Goal: Task Accomplishment & Management: Use online tool/utility

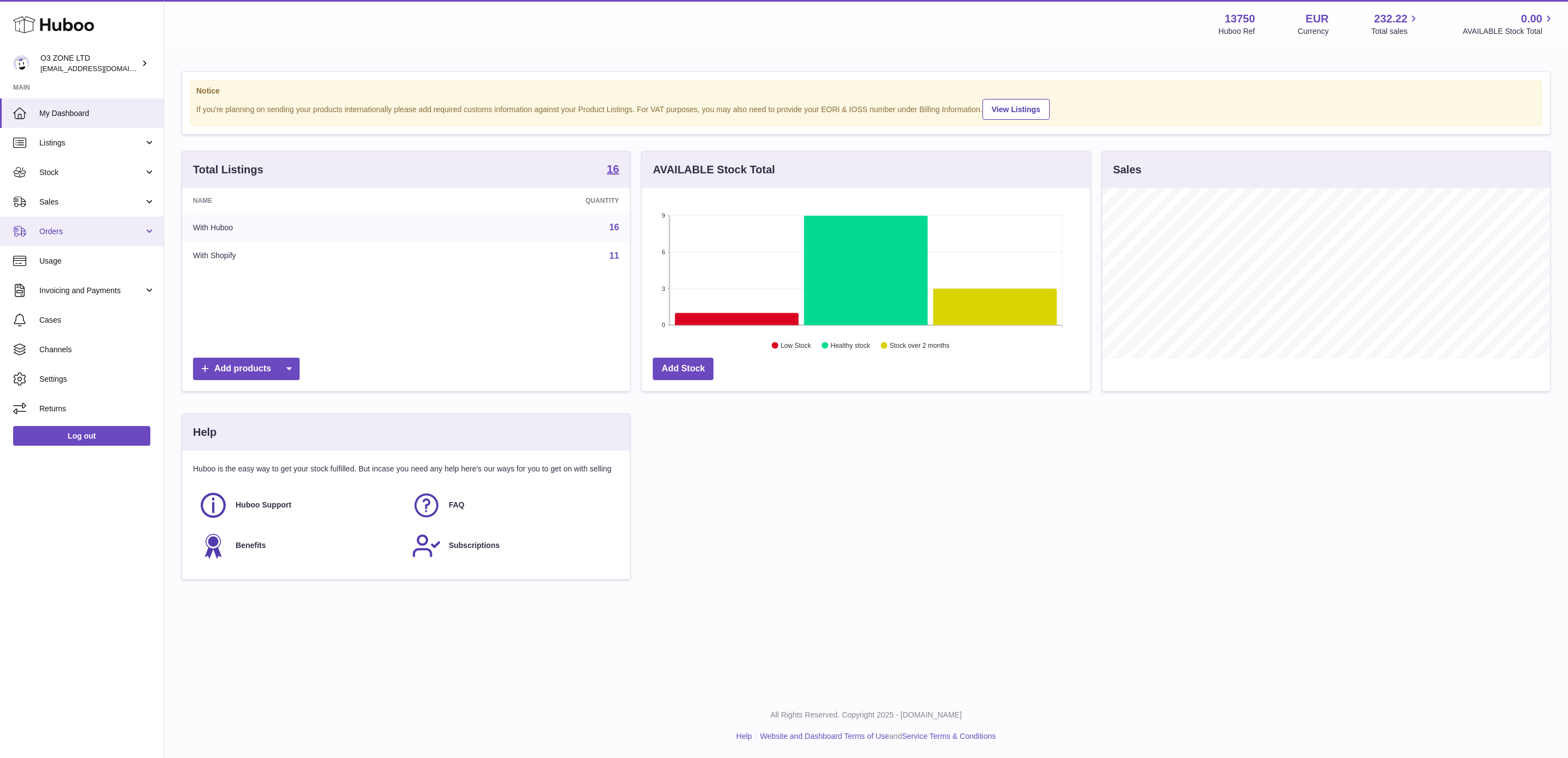
scroll to position [171, 447]
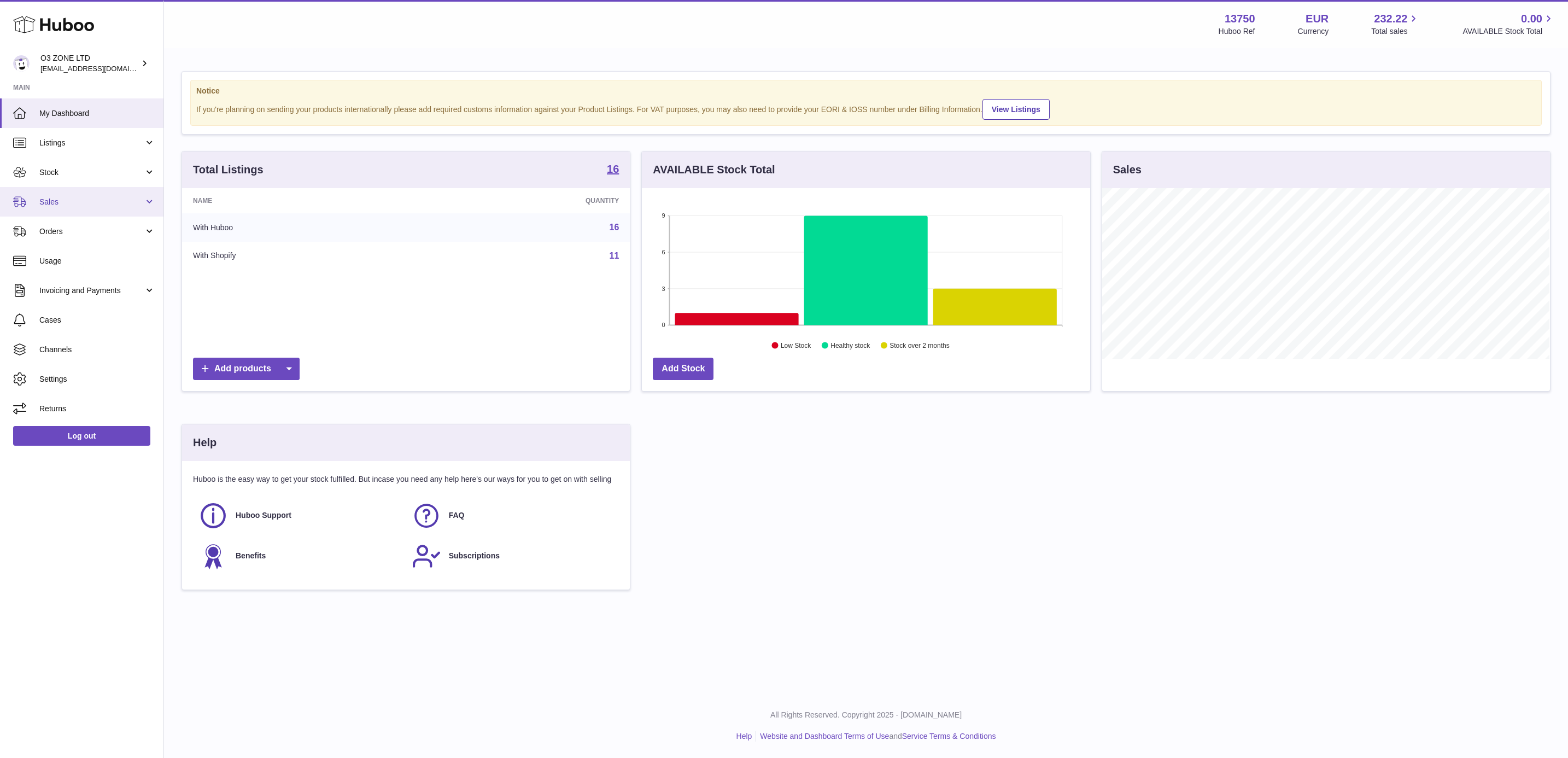
drag, startPoint x: 89, startPoint y: 199, endPoint x: 81, endPoint y: 208, distance: 12.0
click at [89, 199] on span "Sales" at bounding box center [91, 202] width 104 height 10
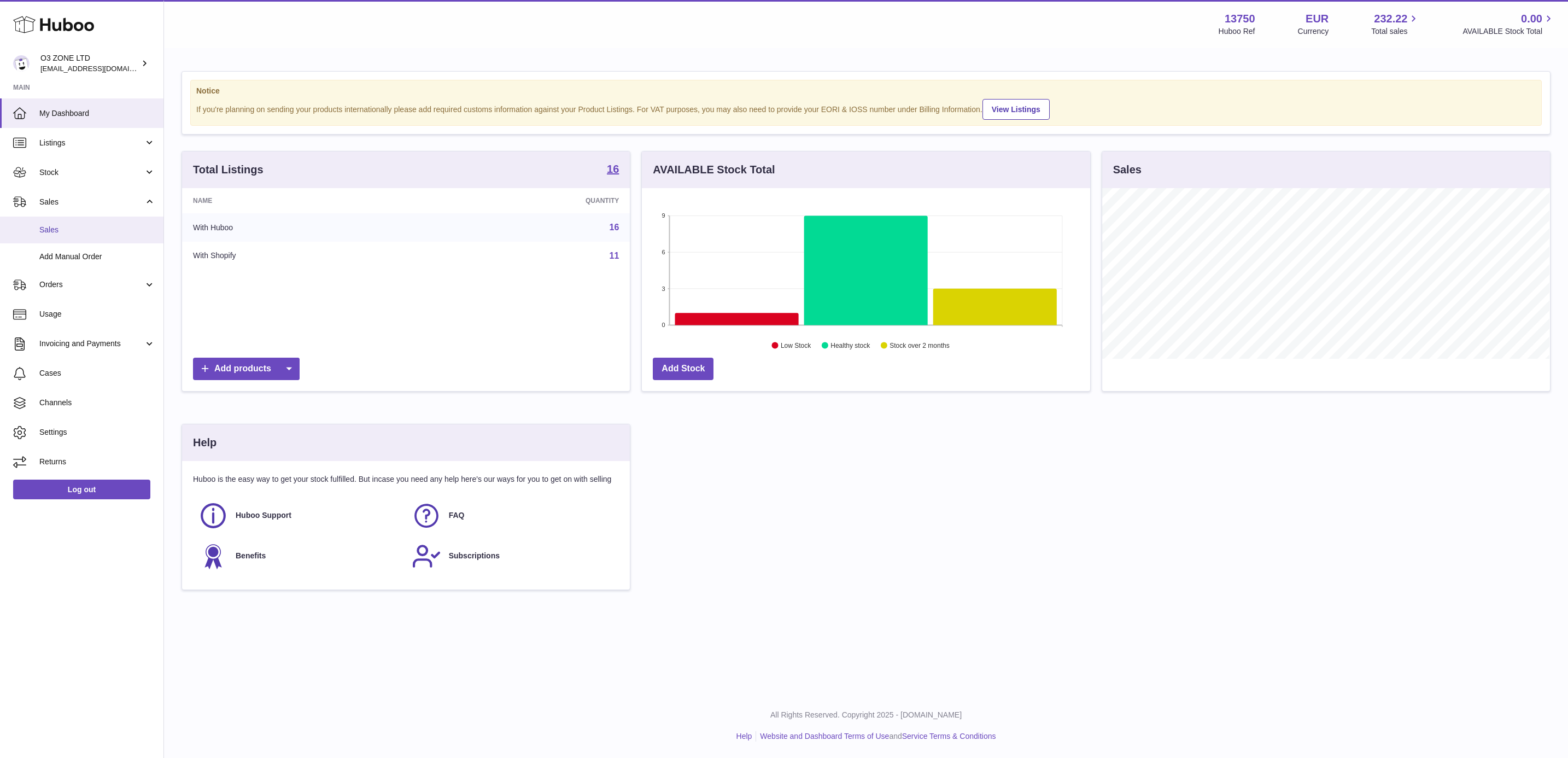
click at [72, 220] on link "Sales" at bounding box center [82, 229] width 163 height 27
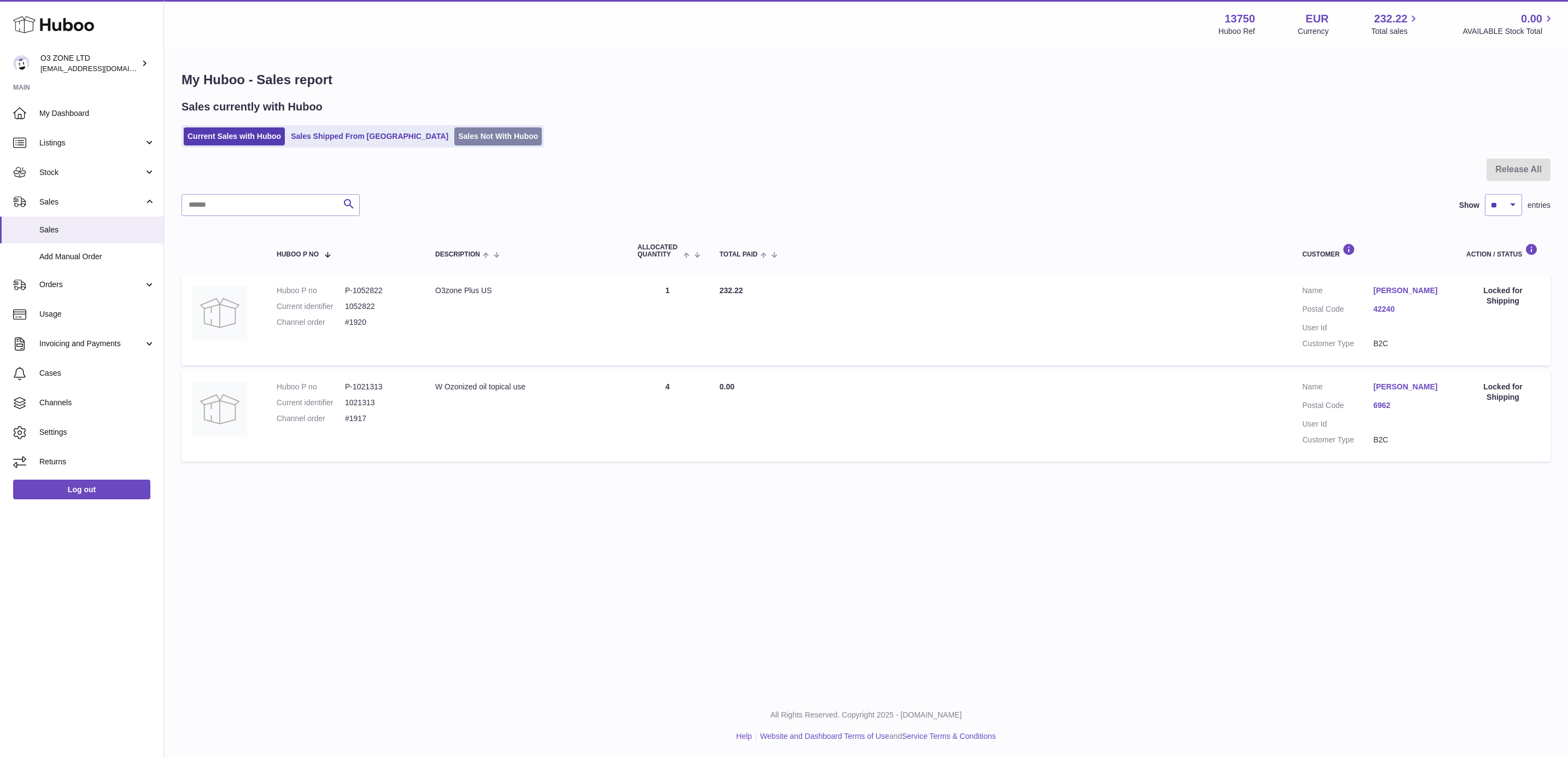
click at [454, 128] on link "Sales Not With Huboo" at bounding box center [498, 136] width 87 height 18
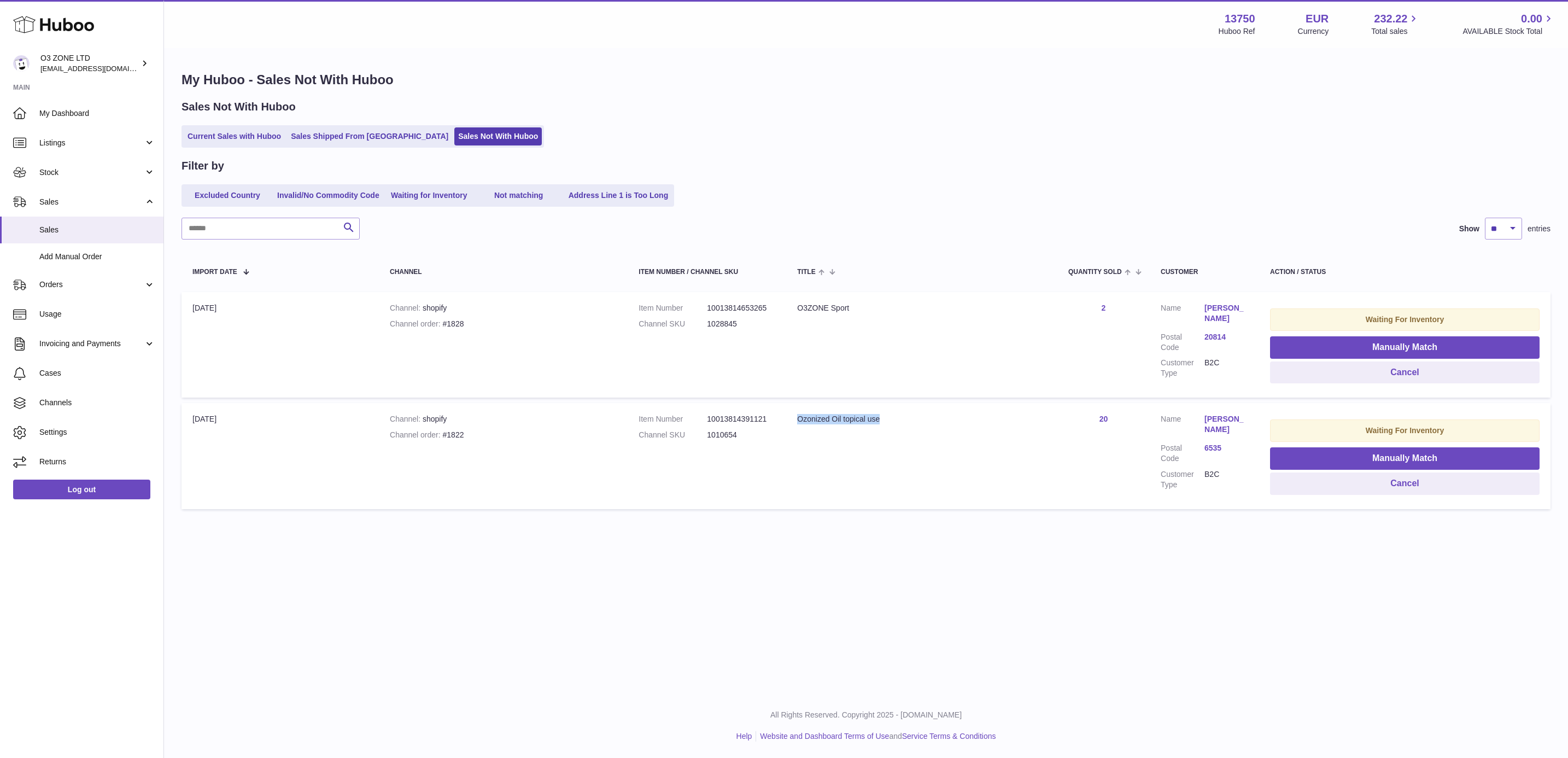
drag, startPoint x: 883, startPoint y: 422, endPoint x: 788, endPoint y: 409, distance: 95.9
click at [788, 409] on td "Title Ozonized Oil topical use" at bounding box center [922, 456] width 271 height 106
copy div "Ozonized Oil topical use"
click at [718, 430] on dd "1010654" at bounding box center [741, 435] width 69 height 10
click at [719, 430] on dd "1010654" at bounding box center [741, 435] width 69 height 10
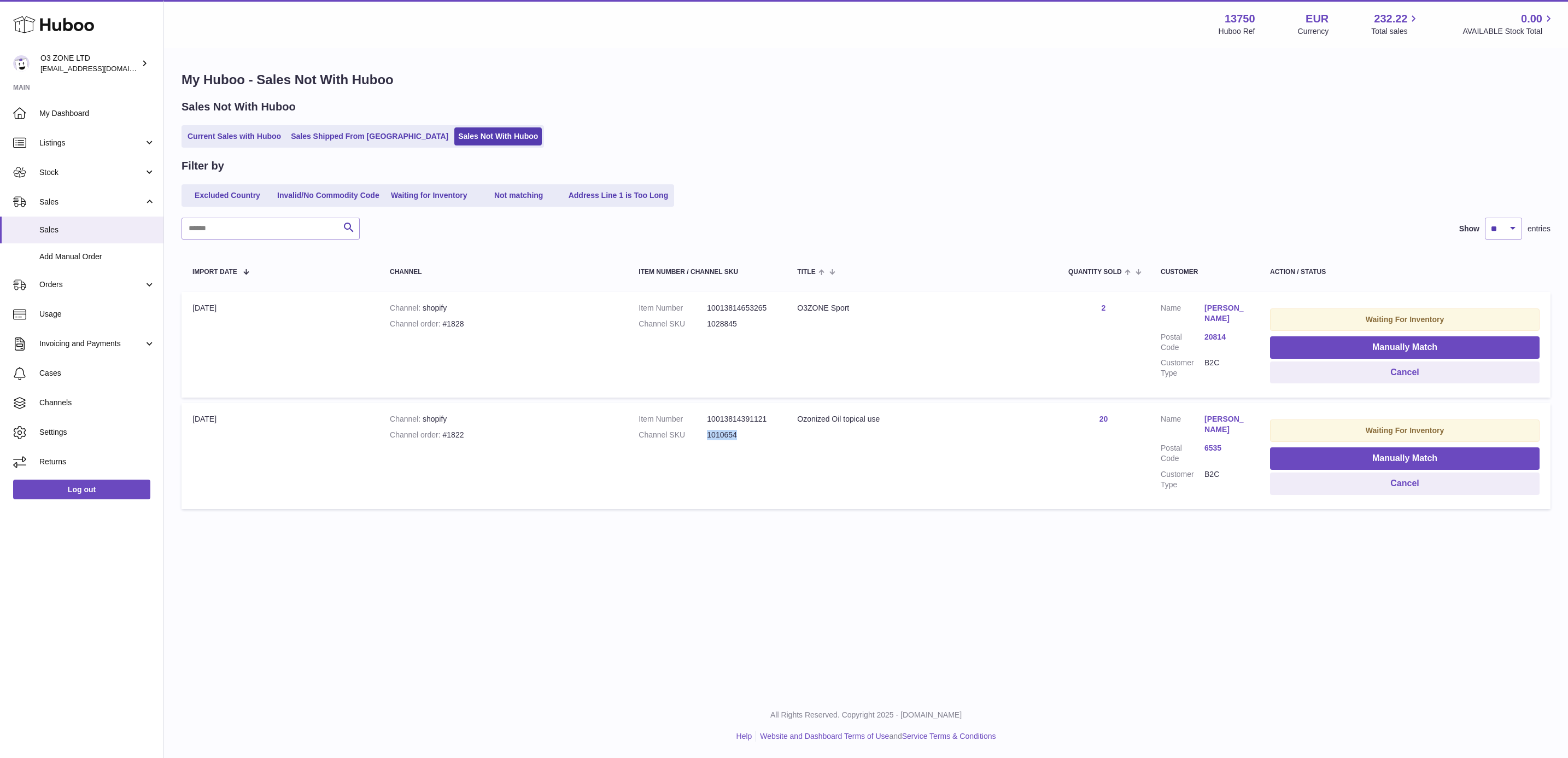
copy dd "1010654"
drag, startPoint x: 877, startPoint y: 417, endPoint x: 797, endPoint y: 412, distance: 80.2
click at [797, 414] on div "Ozonized Oil topical use" at bounding box center [922, 419] width 250 height 10
copy div "Ozonized Oil topical use"
click at [1216, 418] on link "Olaf Kuhnke" at bounding box center [1225, 425] width 44 height 20
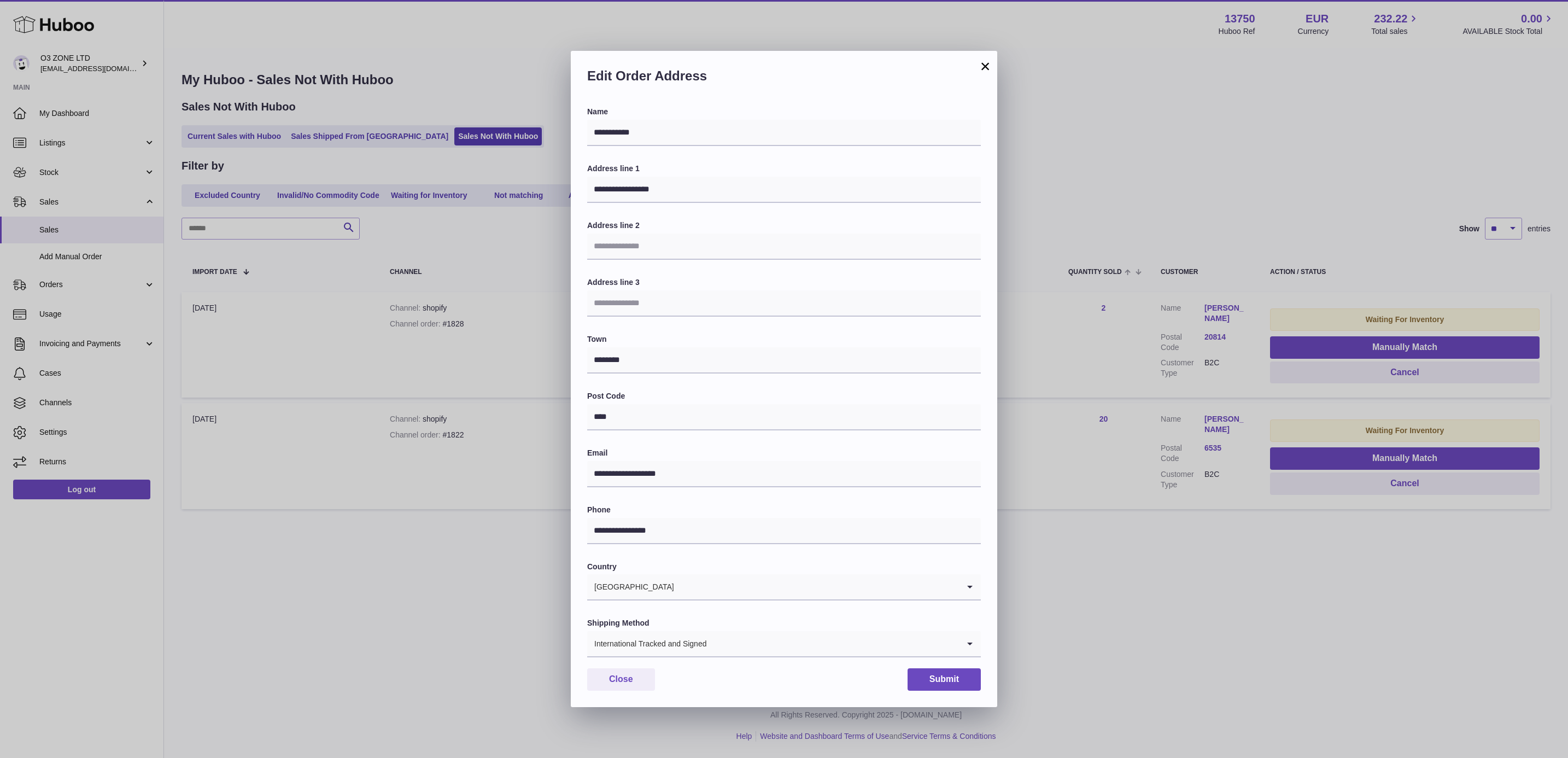
click at [980, 64] on button "×" at bounding box center [985, 66] width 13 height 13
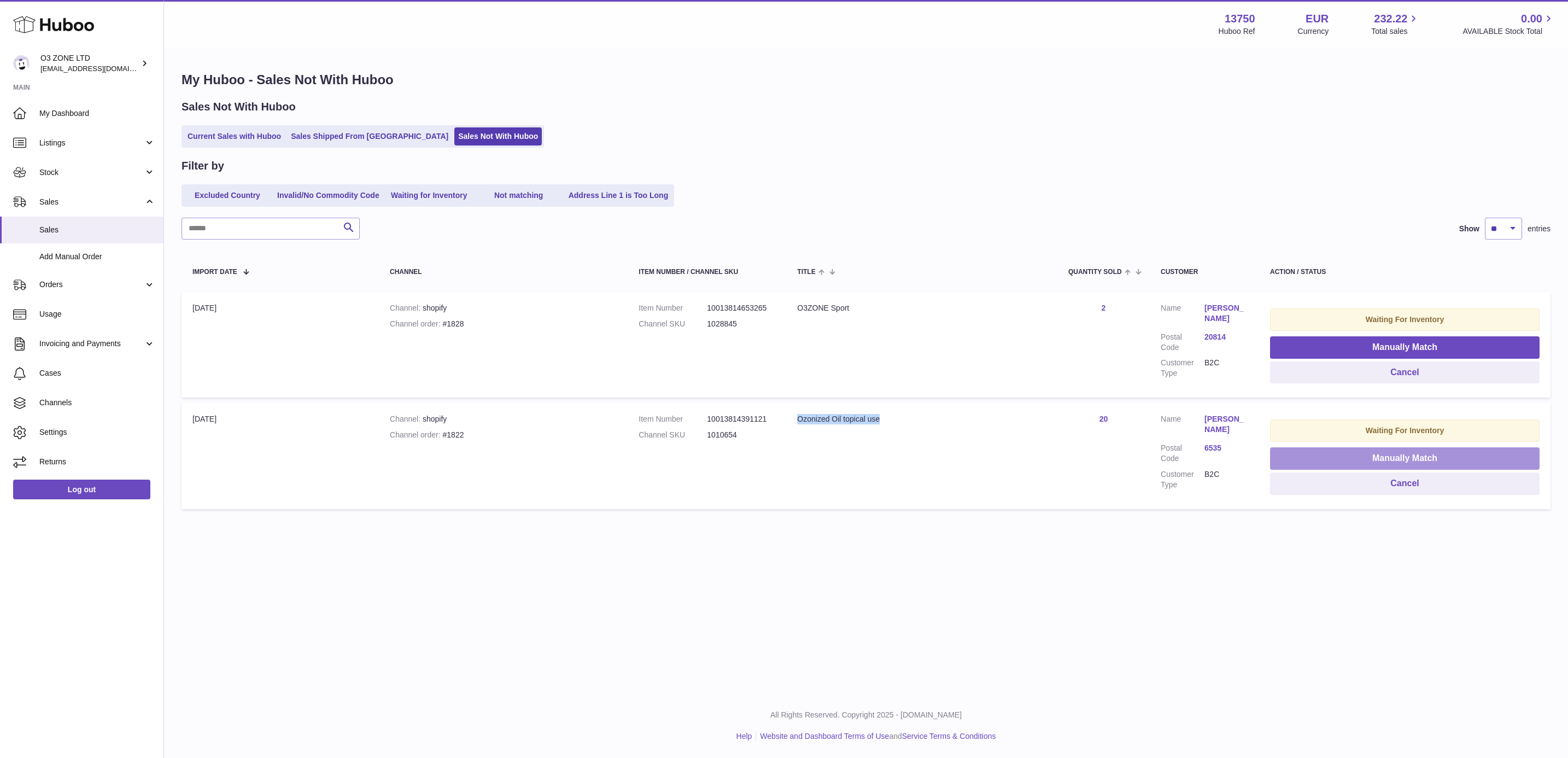
click at [1367, 455] on button "Manually Match" at bounding box center [1405, 459] width 269 height 22
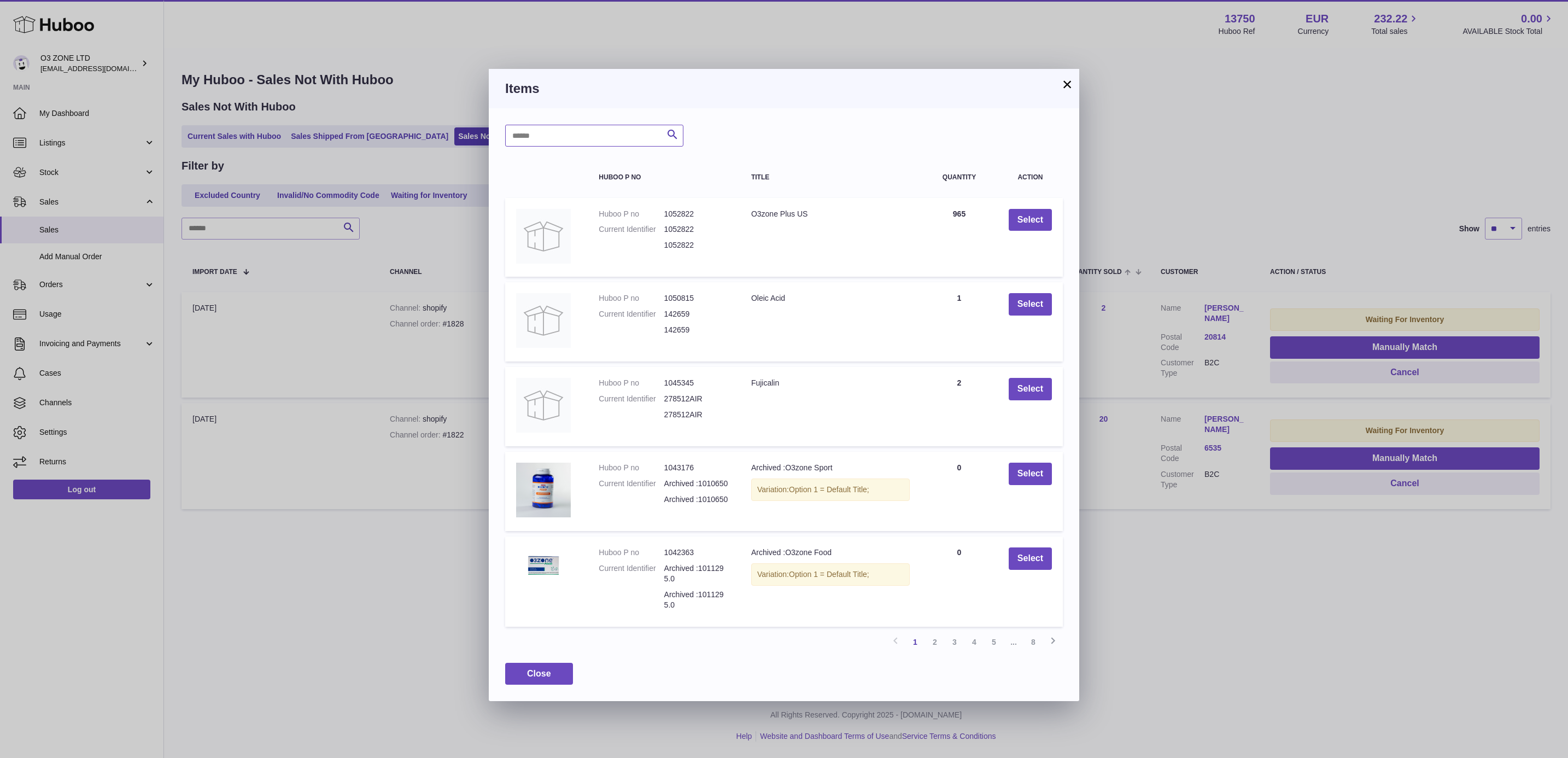
click at [584, 135] on input "text" at bounding box center [594, 136] width 178 height 22
paste input "*******"
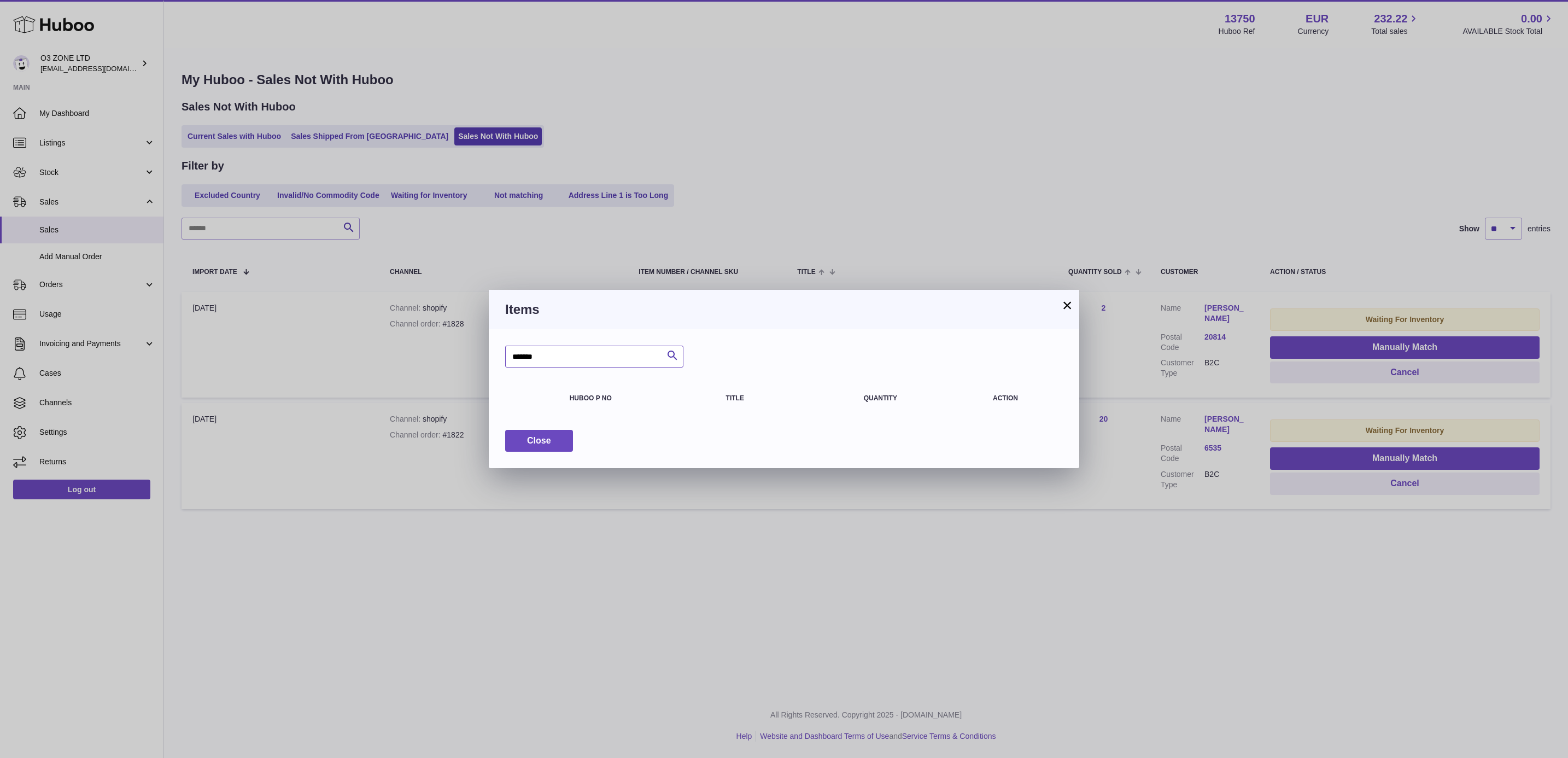
type input "*******"
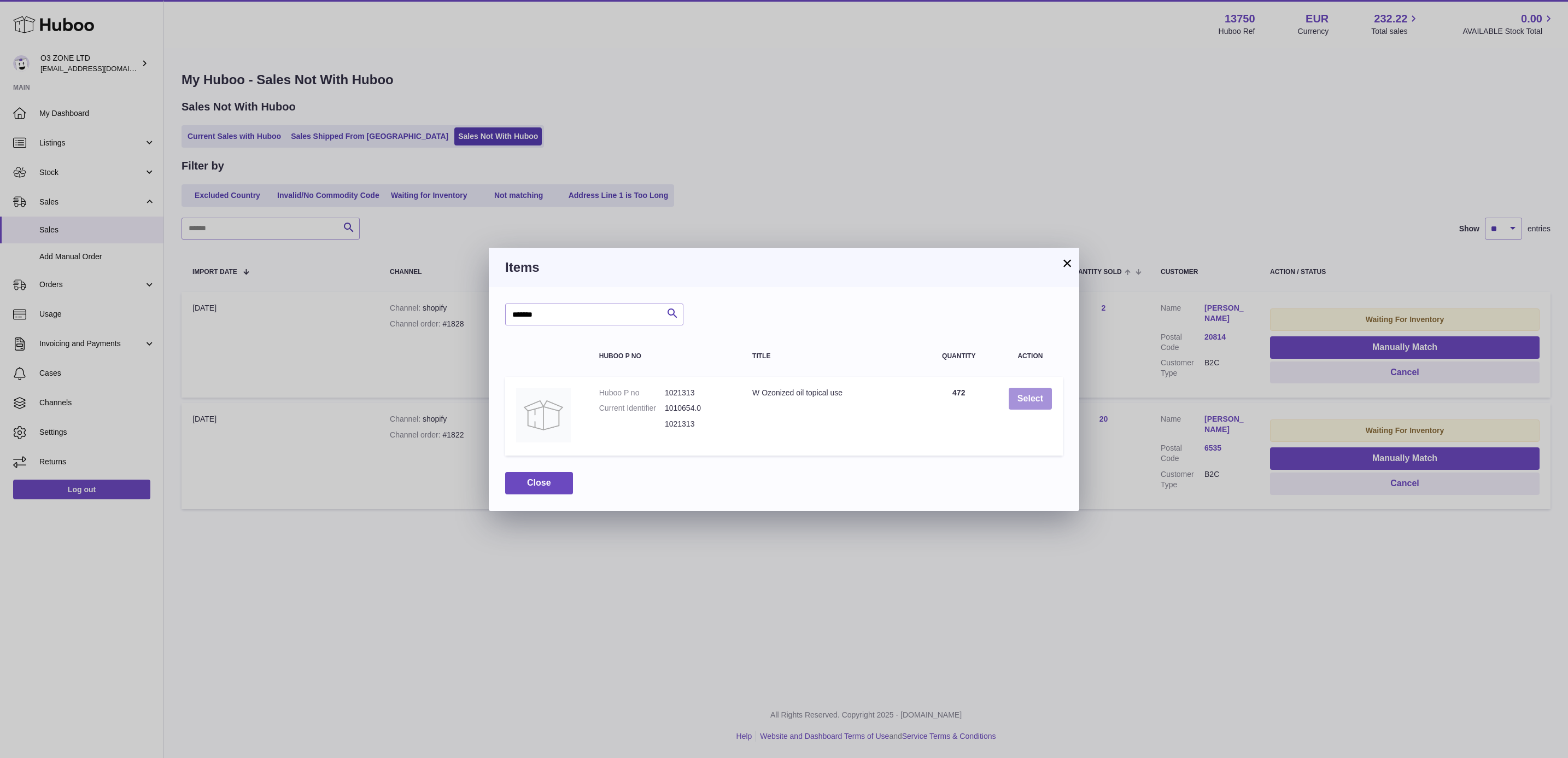
click at [1020, 395] on button "Select" at bounding box center [1030, 399] width 44 height 22
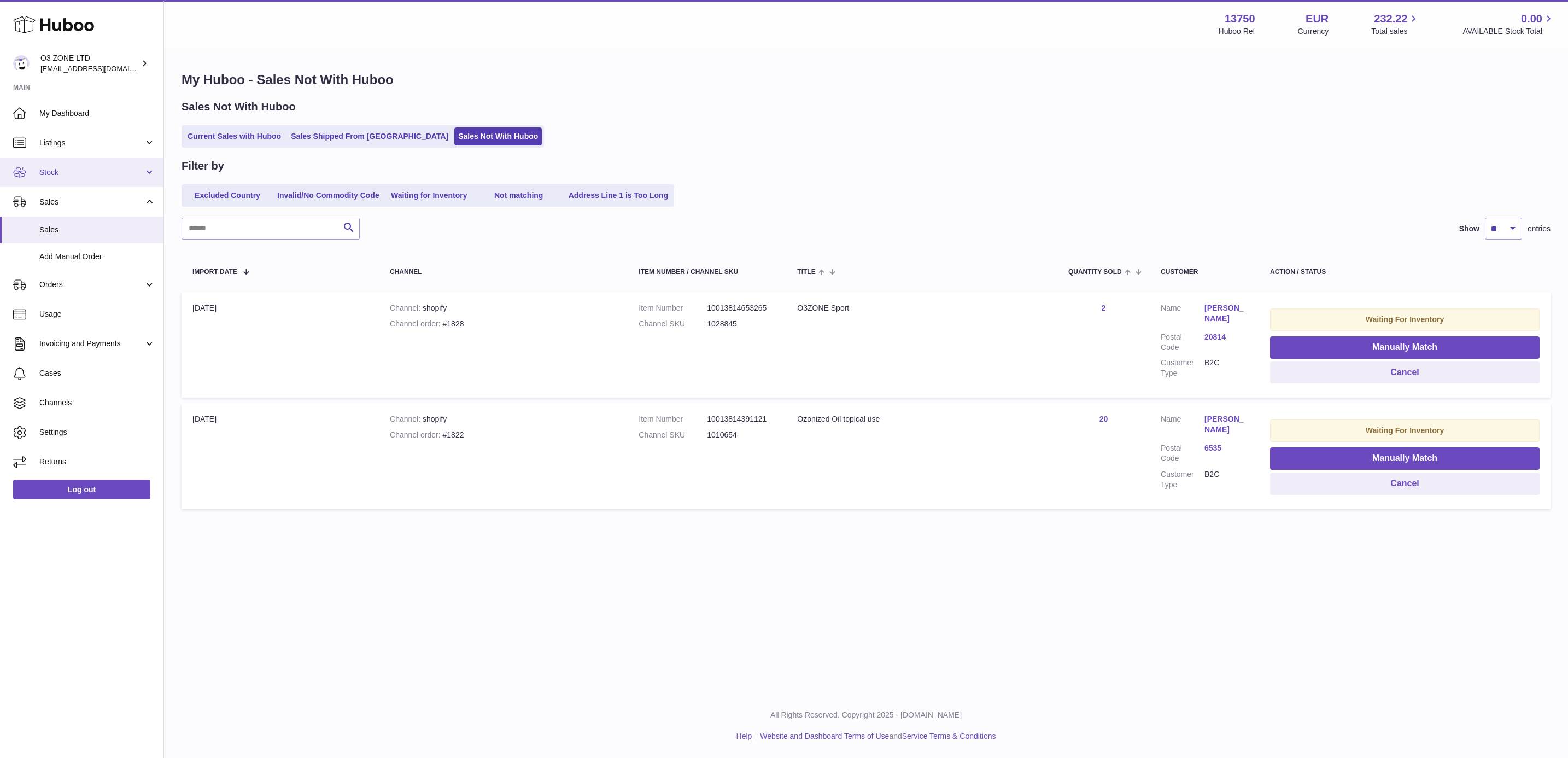
click at [85, 167] on span "Stock" at bounding box center [91, 172] width 104 height 10
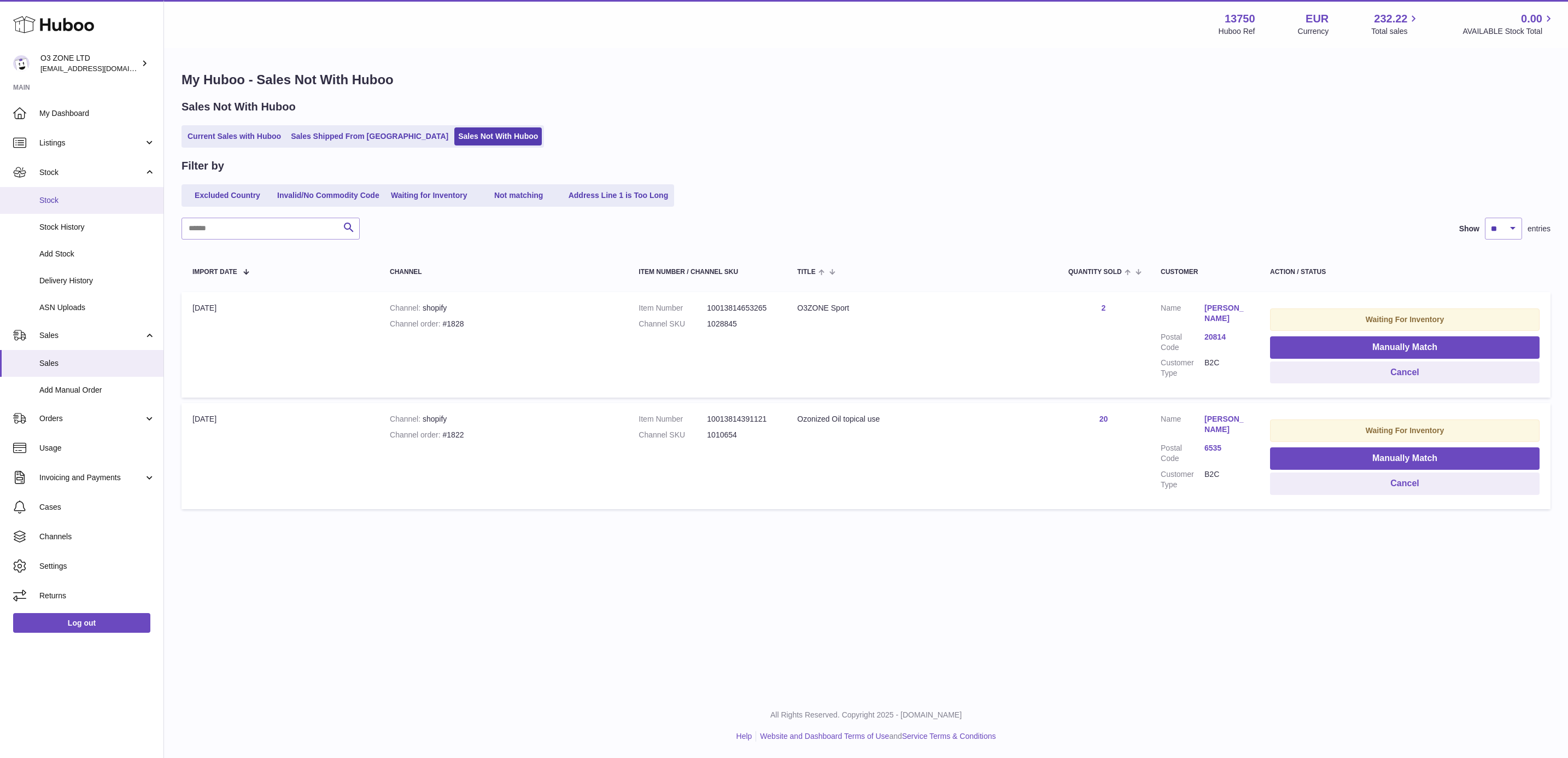
click at [88, 198] on span "Stock" at bounding box center [97, 200] width 116 height 10
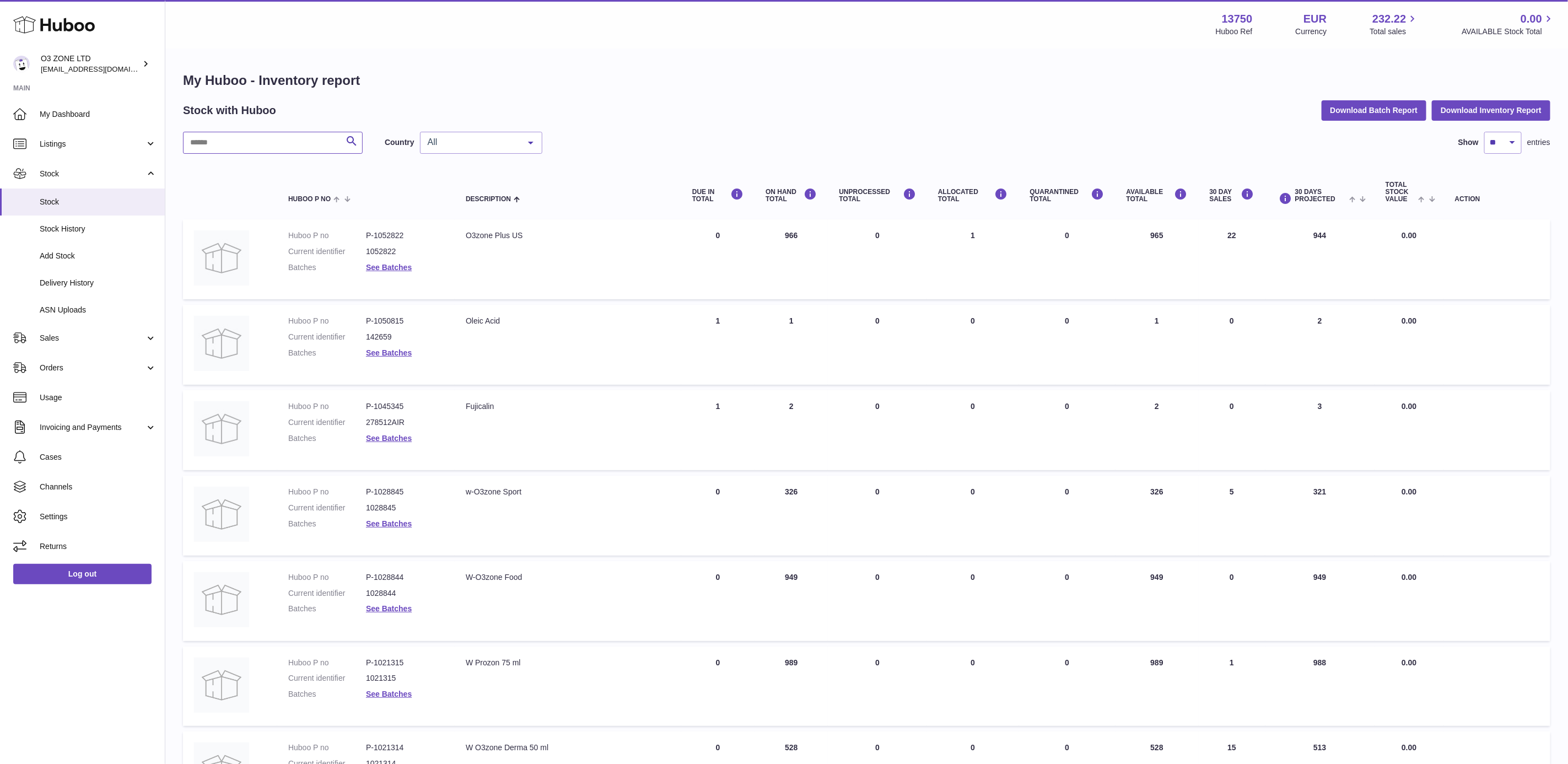
click at [241, 140] on input "text" at bounding box center [273, 143] width 180 height 22
click at [488, 129] on div "My Huboo - Inventory report Stock with Huboo Download Batch Report Download Inv…" at bounding box center [867, 582] width 1368 height 1021
click at [483, 151] on div "All" at bounding box center [481, 143] width 123 height 22
click at [462, 194] on span "GB" at bounding box center [481, 187] width 122 height 22
click at [228, 140] on input "text" at bounding box center [273, 143] width 180 height 22
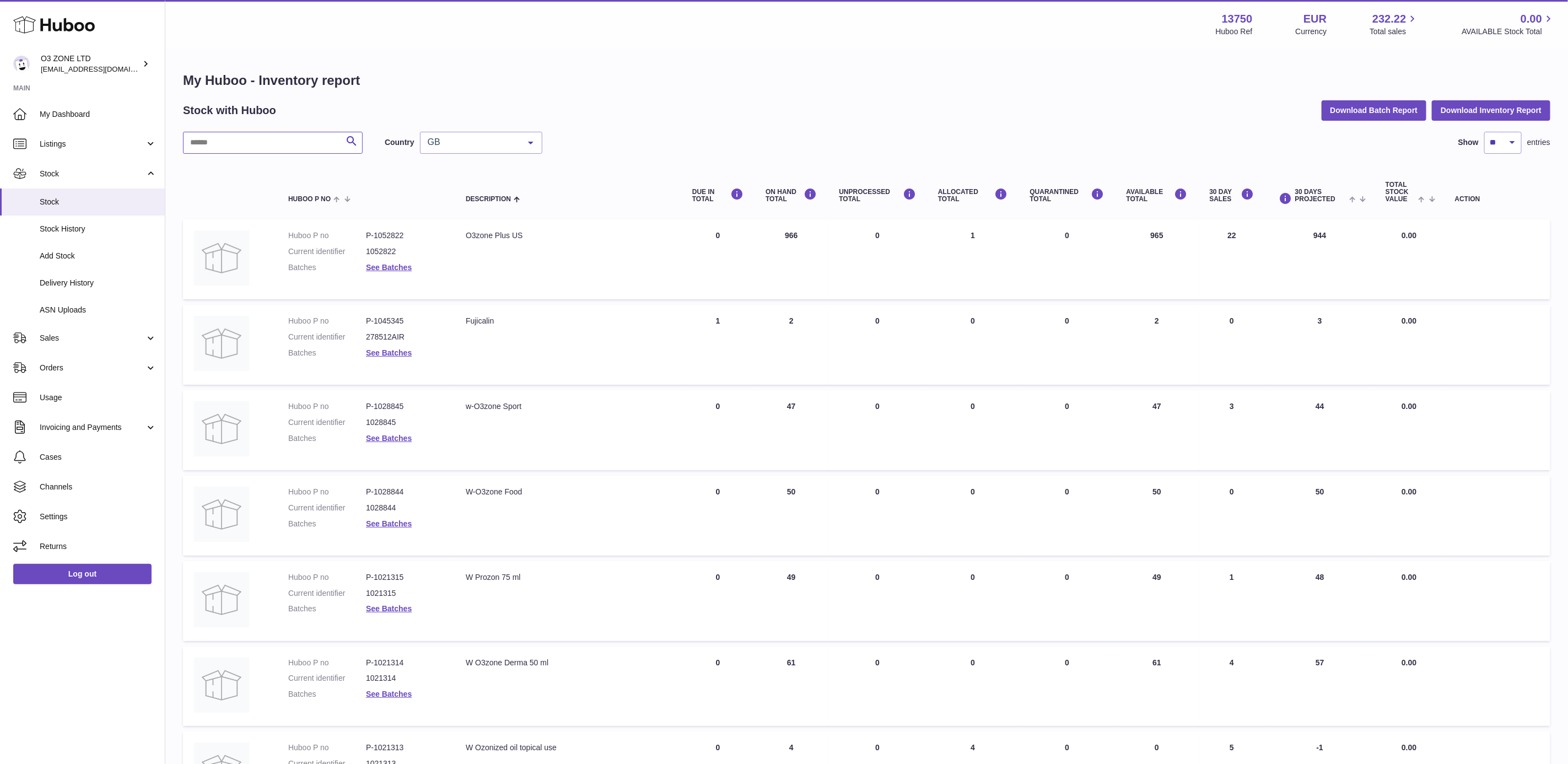
paste input "*******"
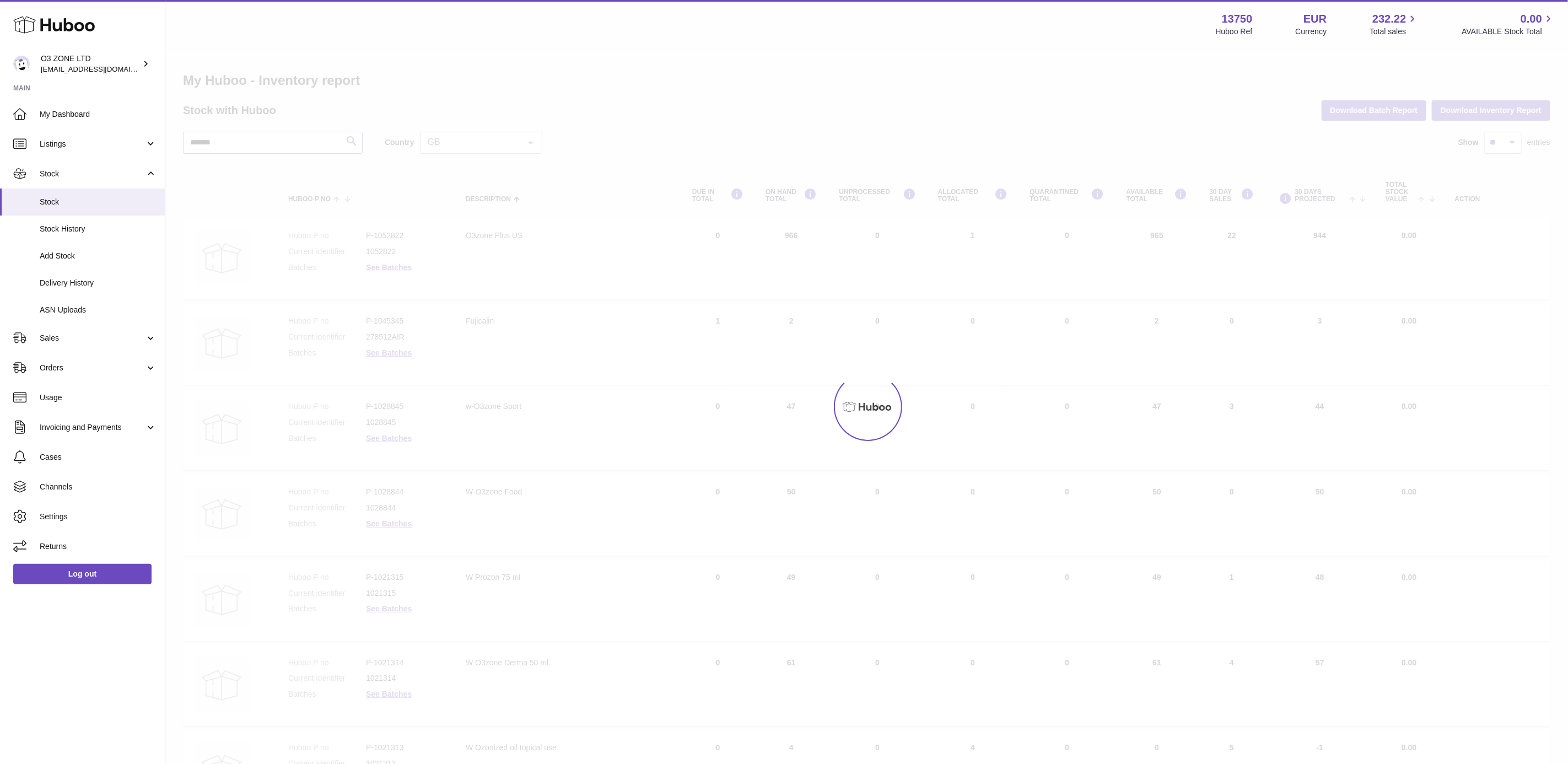
type input "*******"
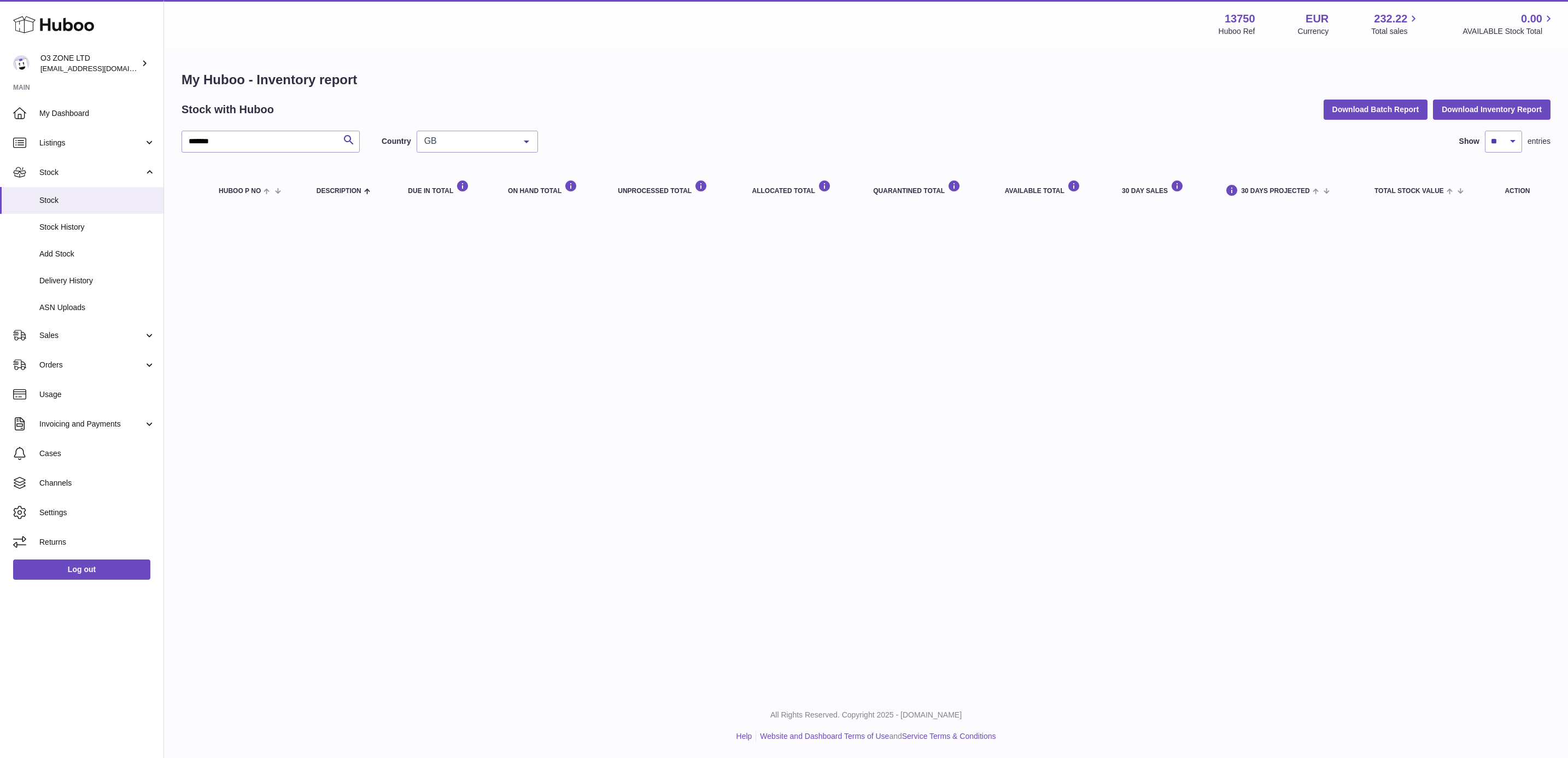
click at [447, 143] on span "GB" at bounding box center [468, 141] width 94 height 11
click at [473, 161] on span "All" at bounding box center [477, 163] width 121 height 22
click at [264, 137] on input "*******" at bounding box center [271, 142] width 178 height 22
click at [77, 203] on span "Stock" at bounding box center [97, 200] width 116 height 10
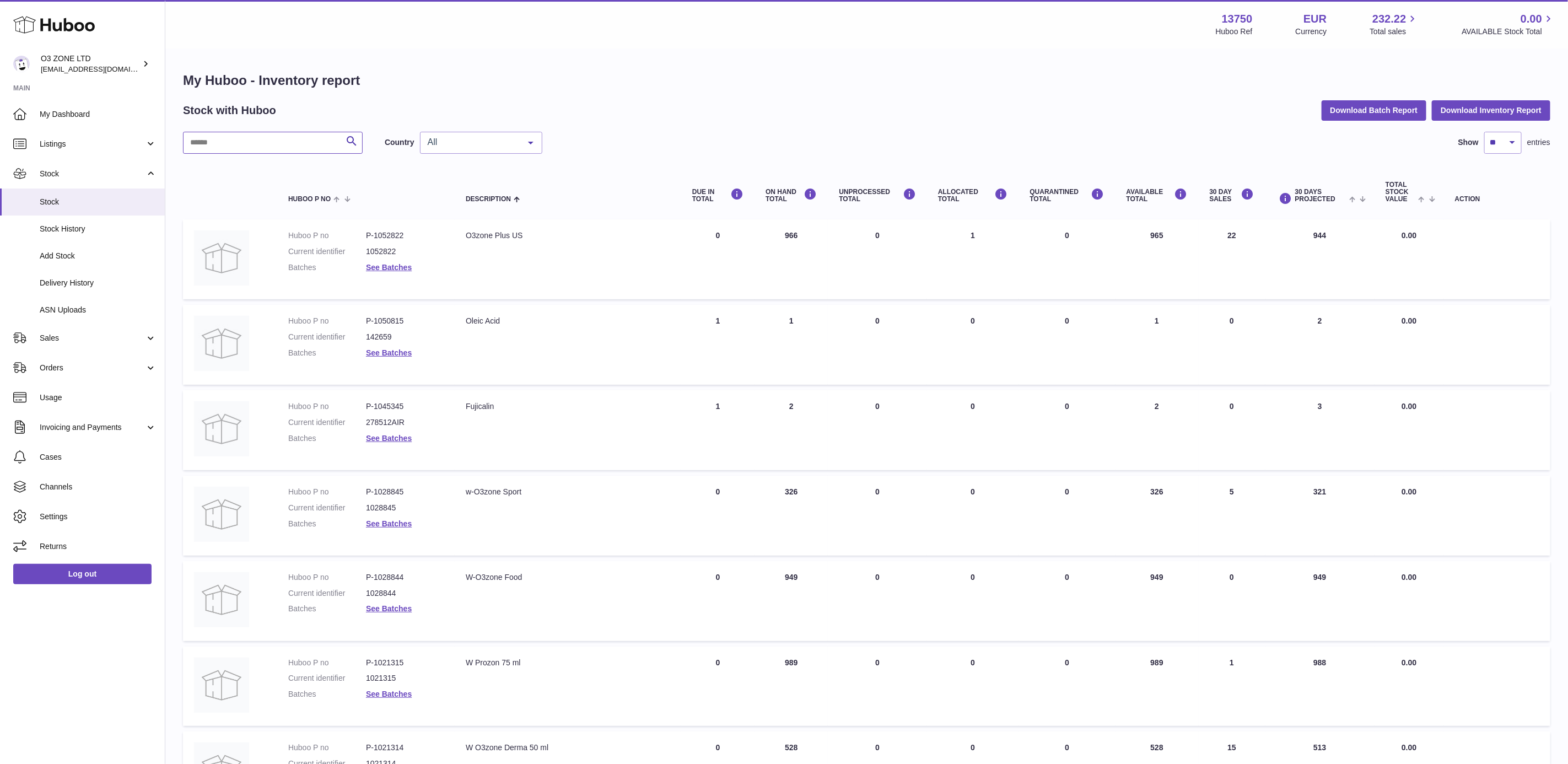
click at [308, 143] on input "text" at bounding box center [273, 143] width 180 height 22
paste input "**********"
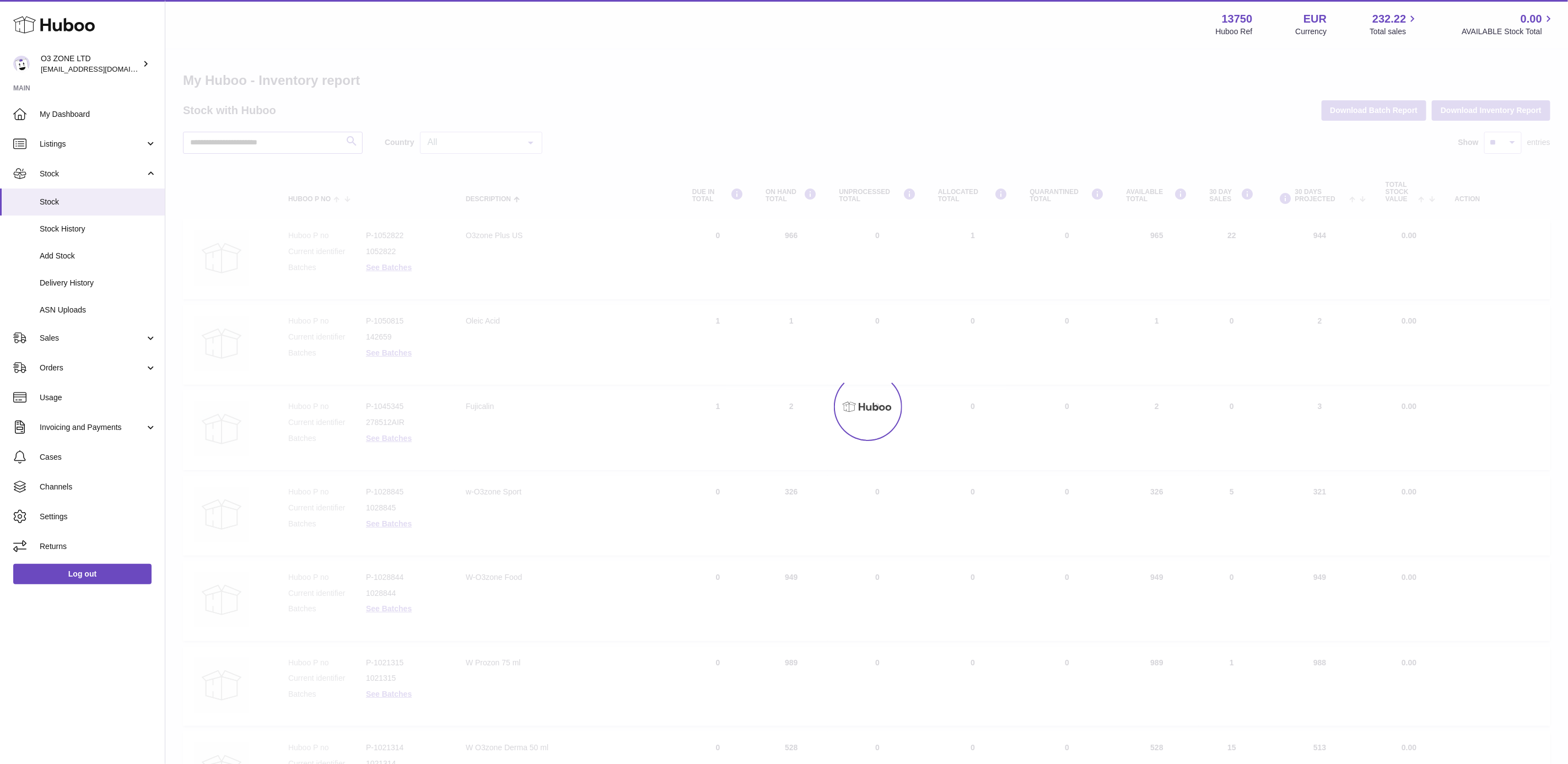
type input "**********"
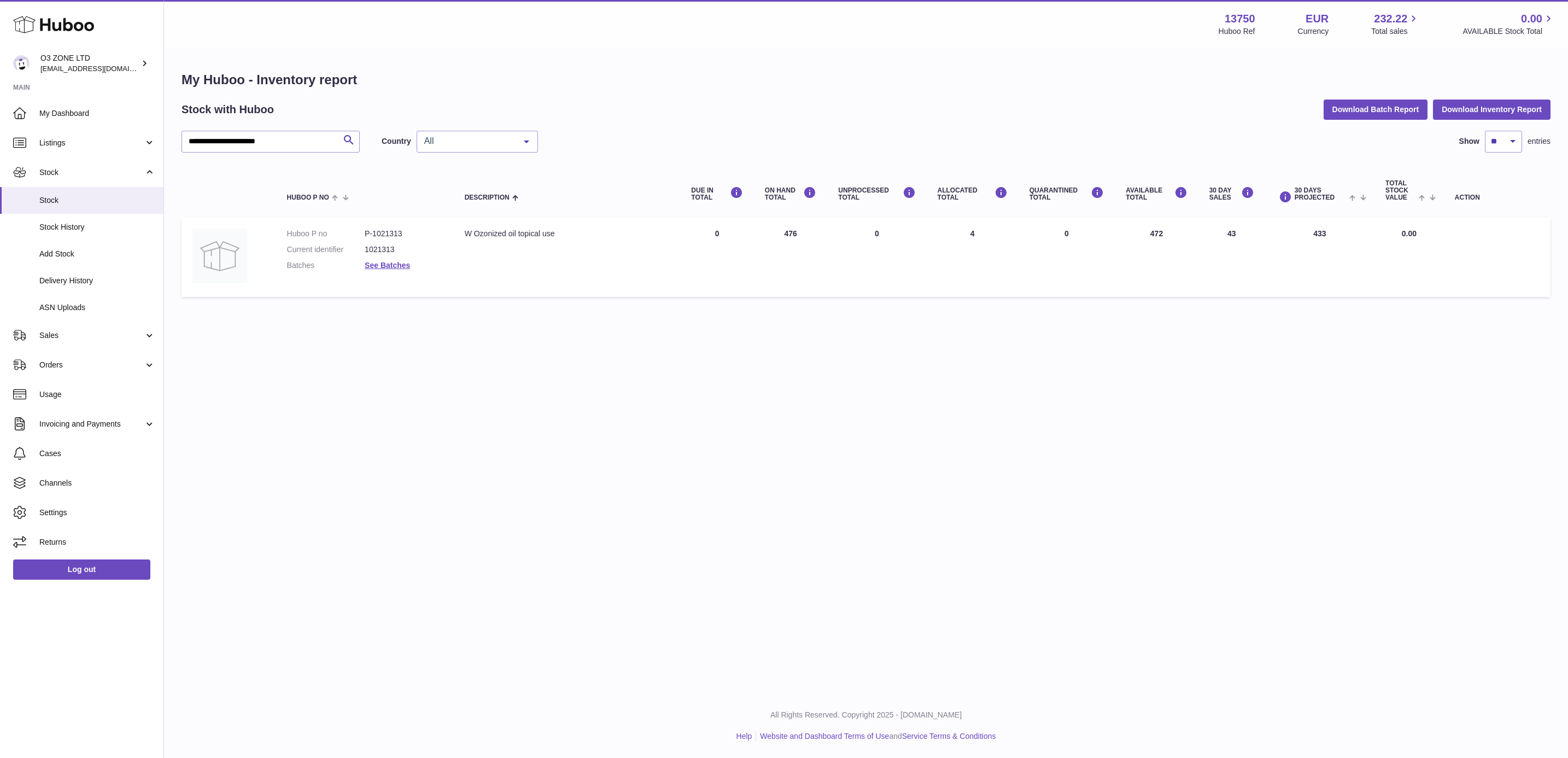
click at [376, 248] on dd "1021313" at bounding box center [404, 249] width 78 height 10
drag, startPoint x: 376, startPoint y: 248, endPoint x: 401, endPoint y: 229, distance: 31.4
click at [401, 229] on dd "P-1021313" at bounding box center [404, 233] width 78 height 10
click at [392, 229] on dd "P-1021313" at bounding box center [404, 233] width 78 height 10
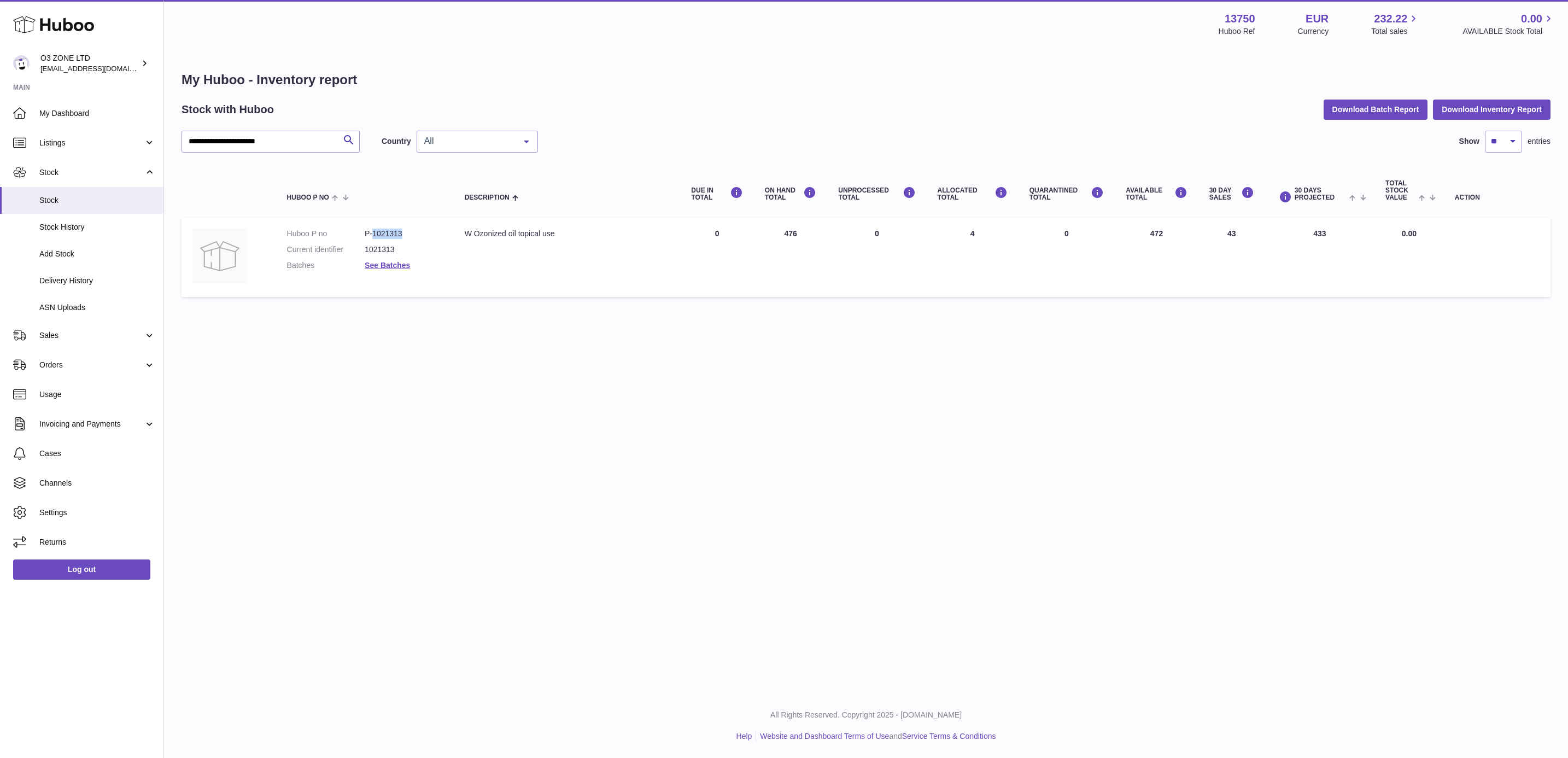
click at [392, 229] on dd "P-1021313" at bounding box center [404, 233] width 78 height 10
copy dd "1021313"
click at [471, 140] on span "All" at bounding box center [468, 141] width 94 height 11
click at [474, 184] on span "GB" at bounding box center [477, 186] width 121 height 22
click at [500, 152] on div "**********" at bounding box center [866, 216] width 1369 height 172
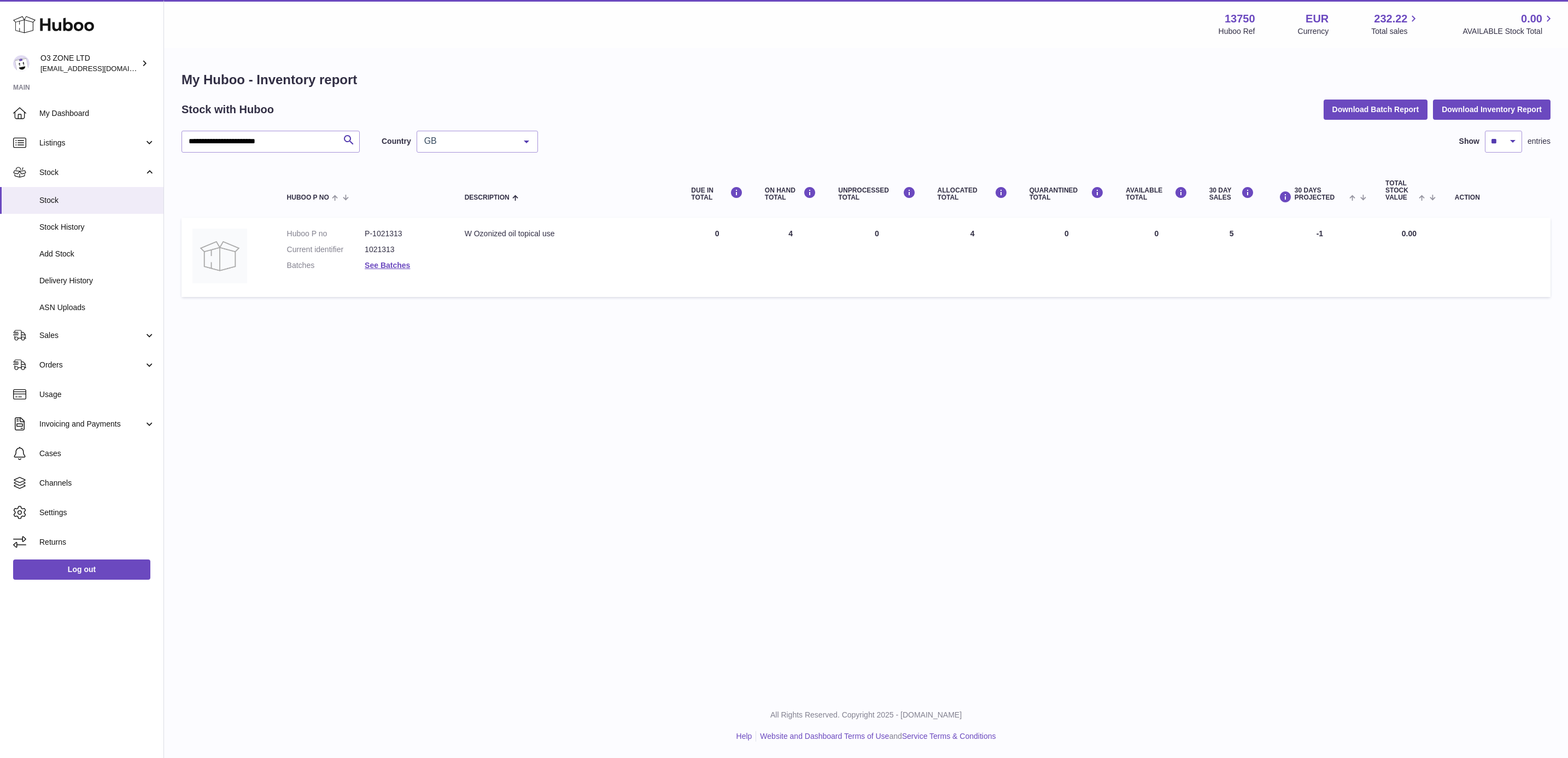
click at [487, 146] on span "GB" at bounding box center [468, 141] width 94 height 11
